Goal: Find specific page/section: Find specific page/section

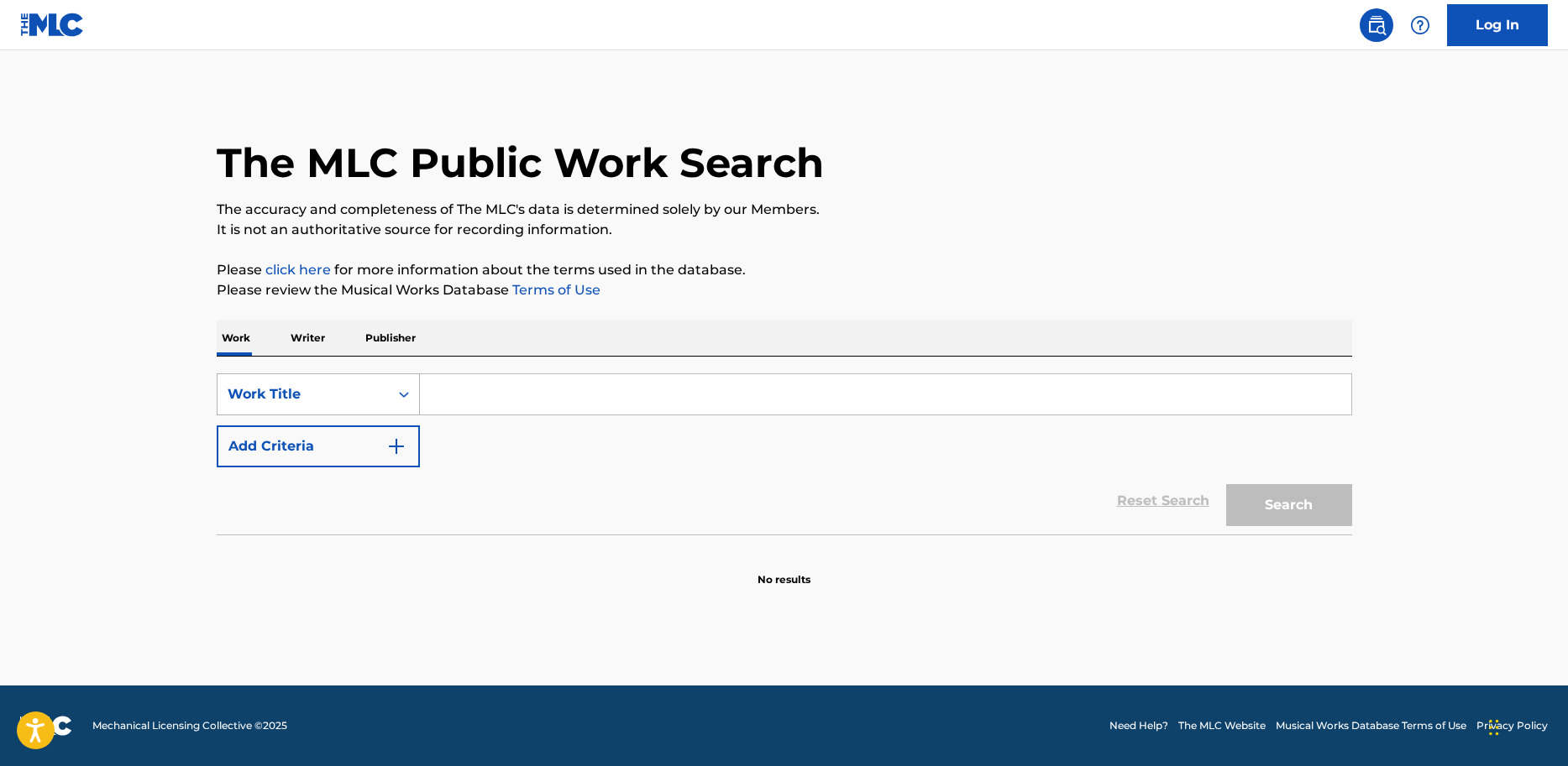
click at [395, 393] on div "Search Form" at bounding box center [404, 395] width 31 height 31
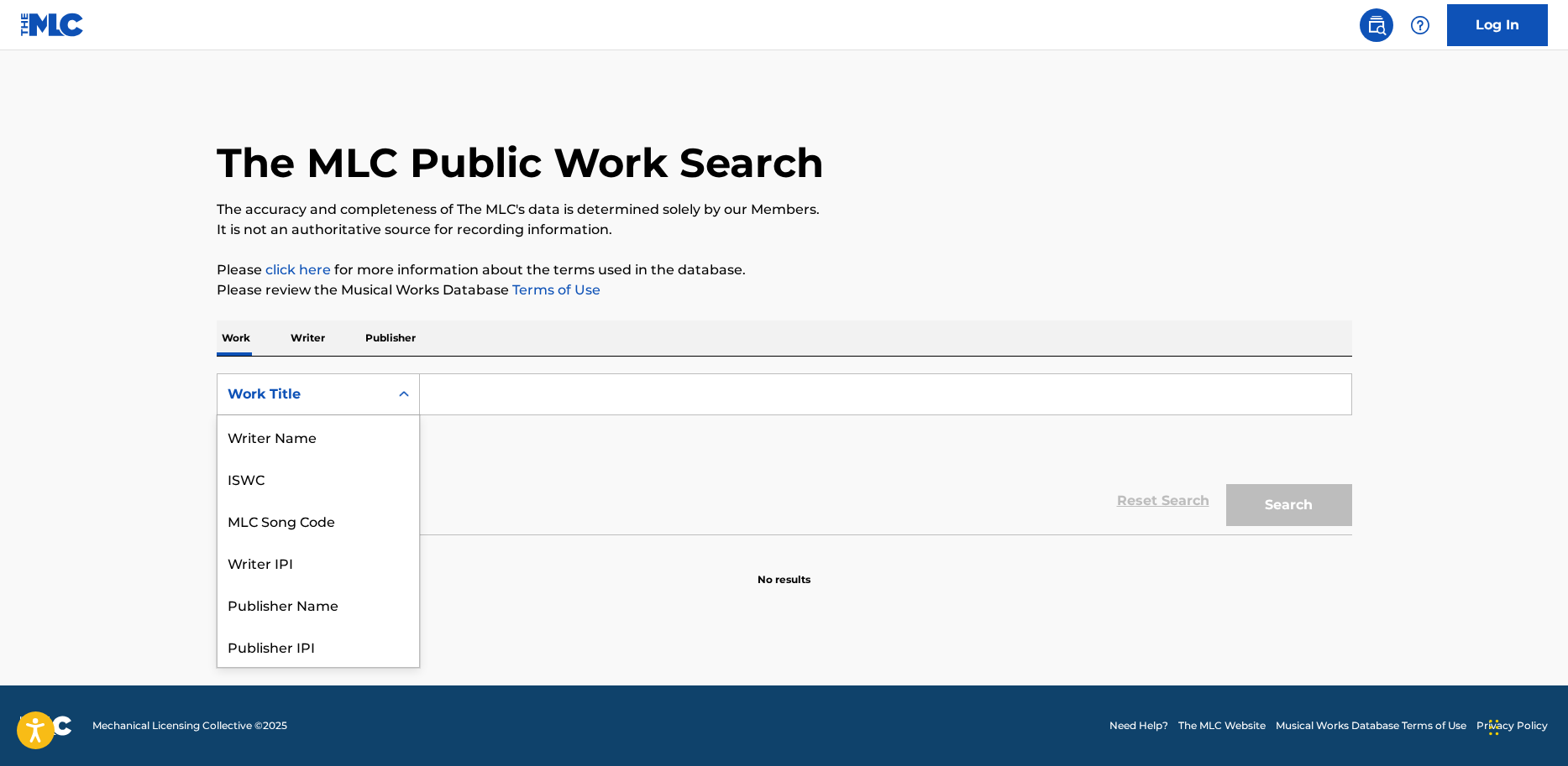
scroll to position [84, 0]
click at [307, 437] on div "MLC Song Code" at bounding box center [318, 436] width 202 height 42
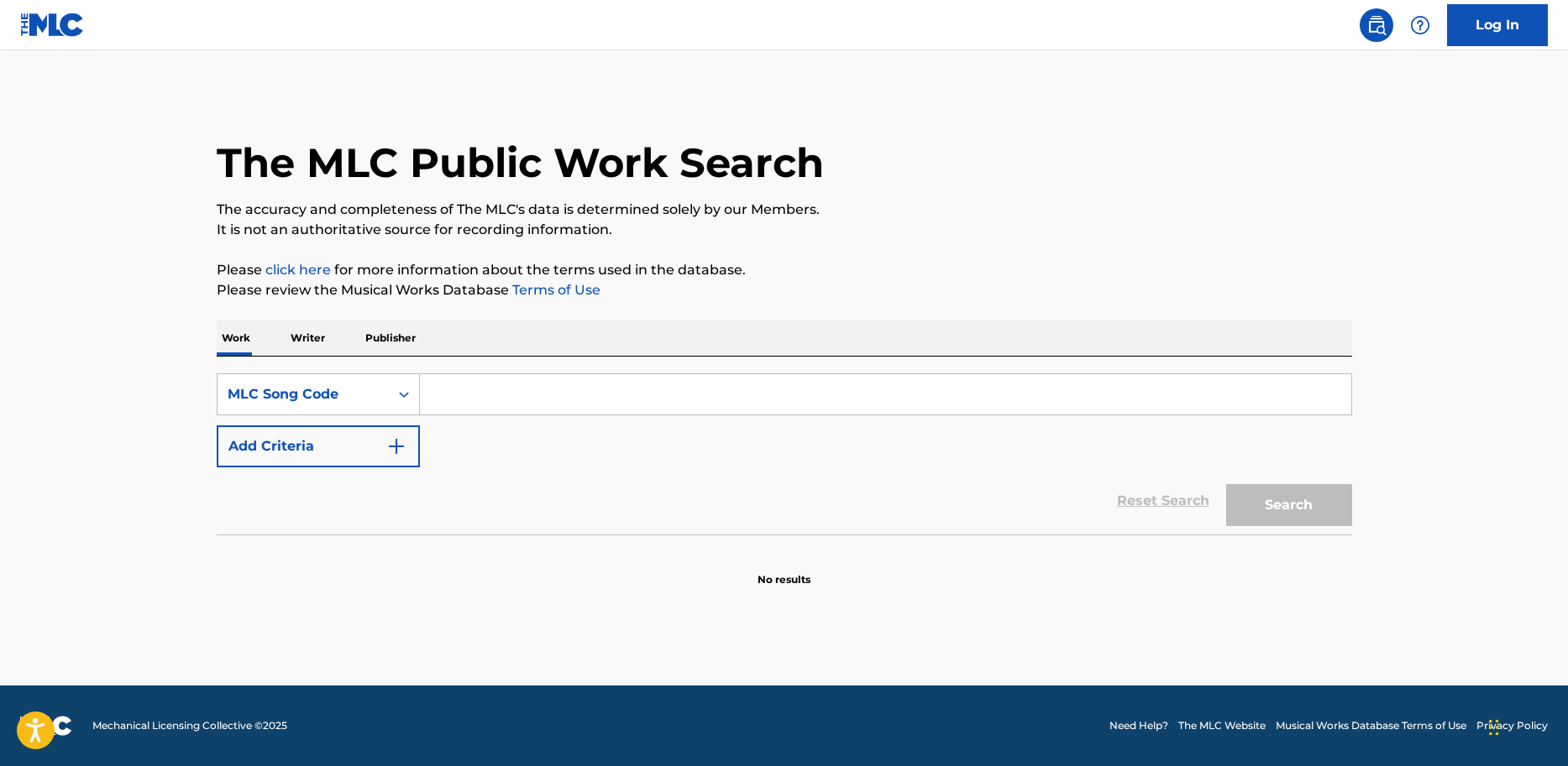
click at [453, 393] on input "Search Form" at bounding box center [885, 394] width 931 height 40
paste input "CV7XJQ"
type input "CV7XJQ"
click at [1252, 523] on button "Search" at bounding box center [1289, 505] width 126 height 42
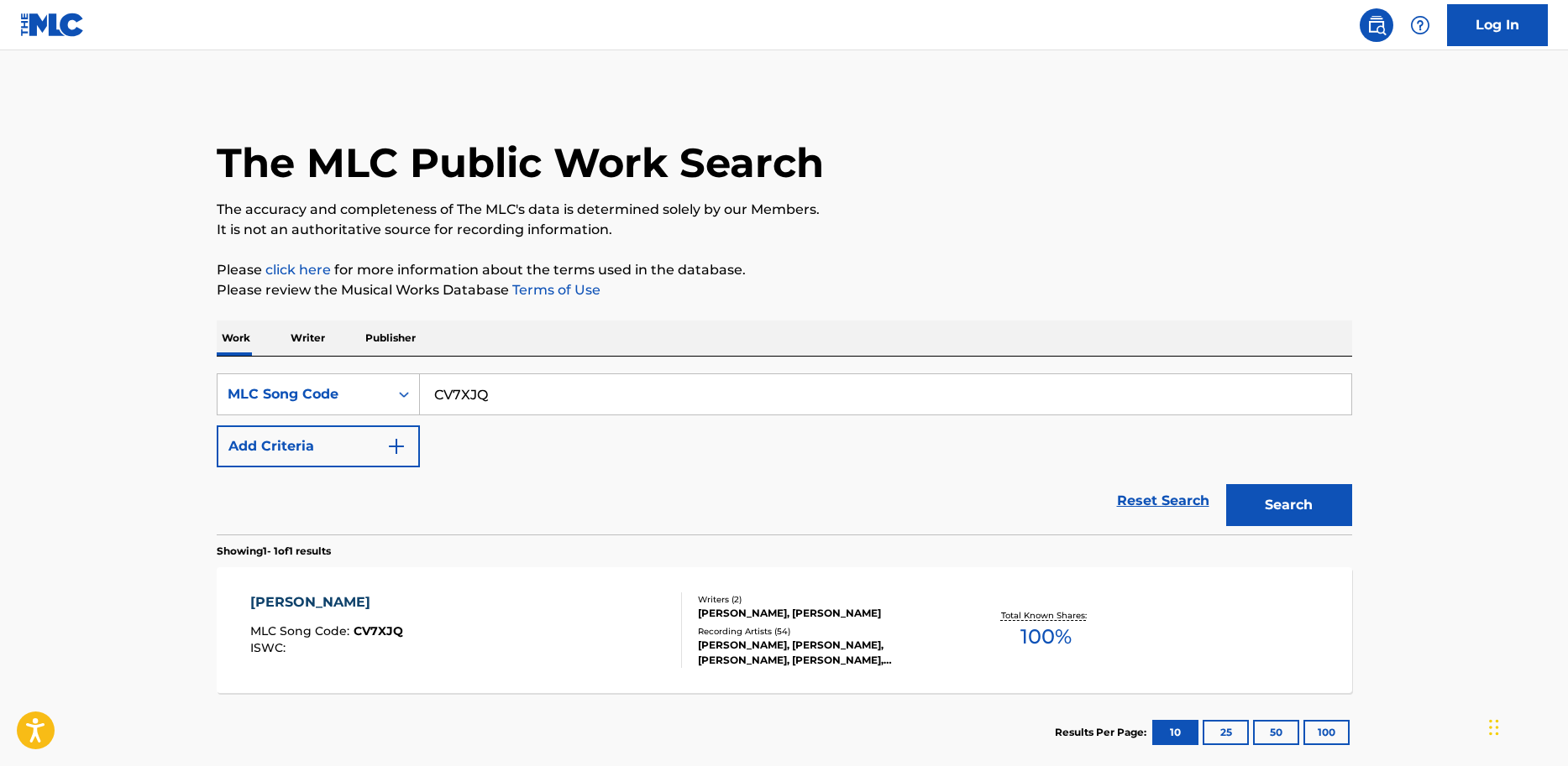
click at [786, 618] on div "PAUL BLAKE, LLOYD WOODROWE JAMES" at bounding box center [825, 613] width 254 height 15
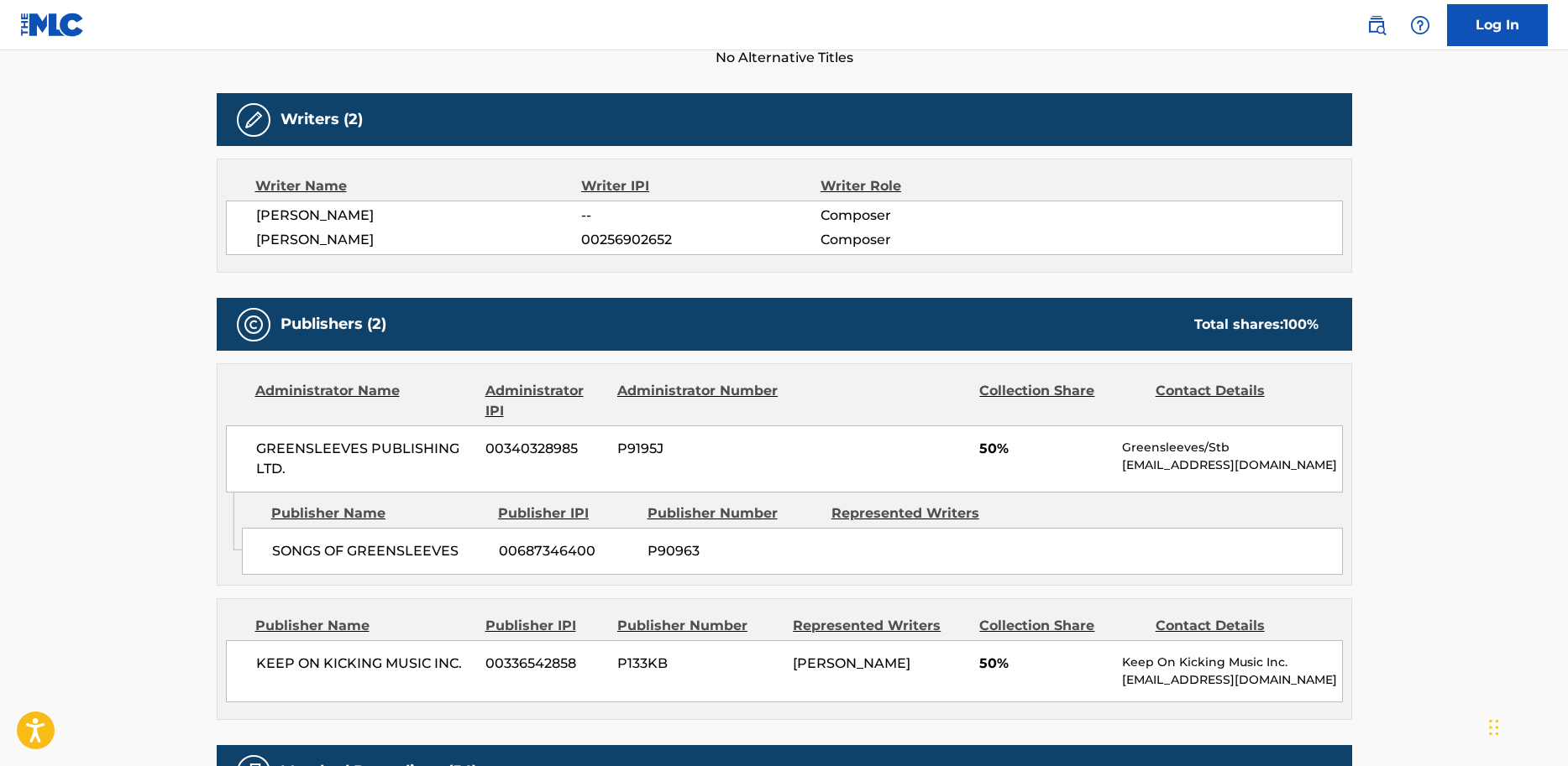
scroll to position [511, 0]
